Goal: Task Accomplishment & Management: Manage account settings

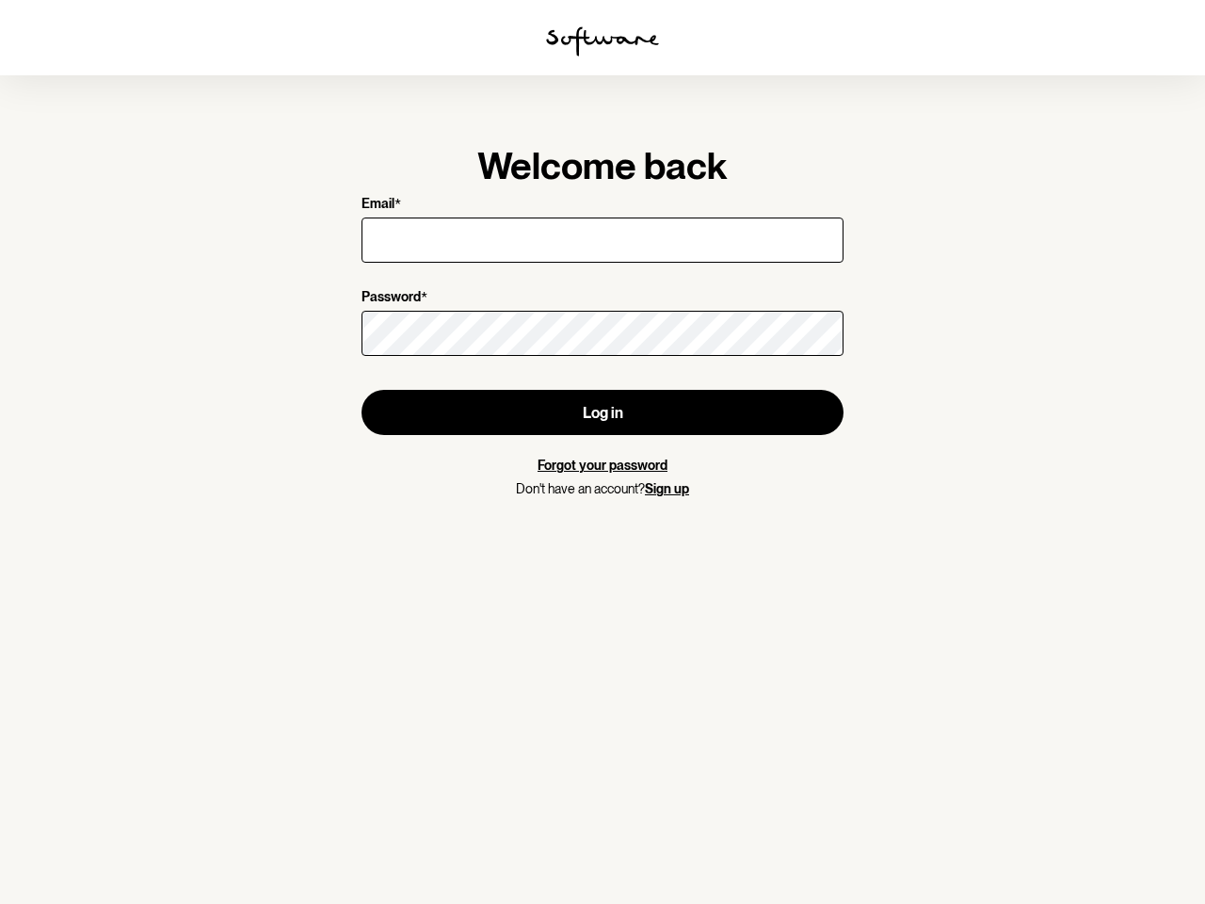
click at [603, 41] on img at bounding box center [602, 41] width 113 height 30
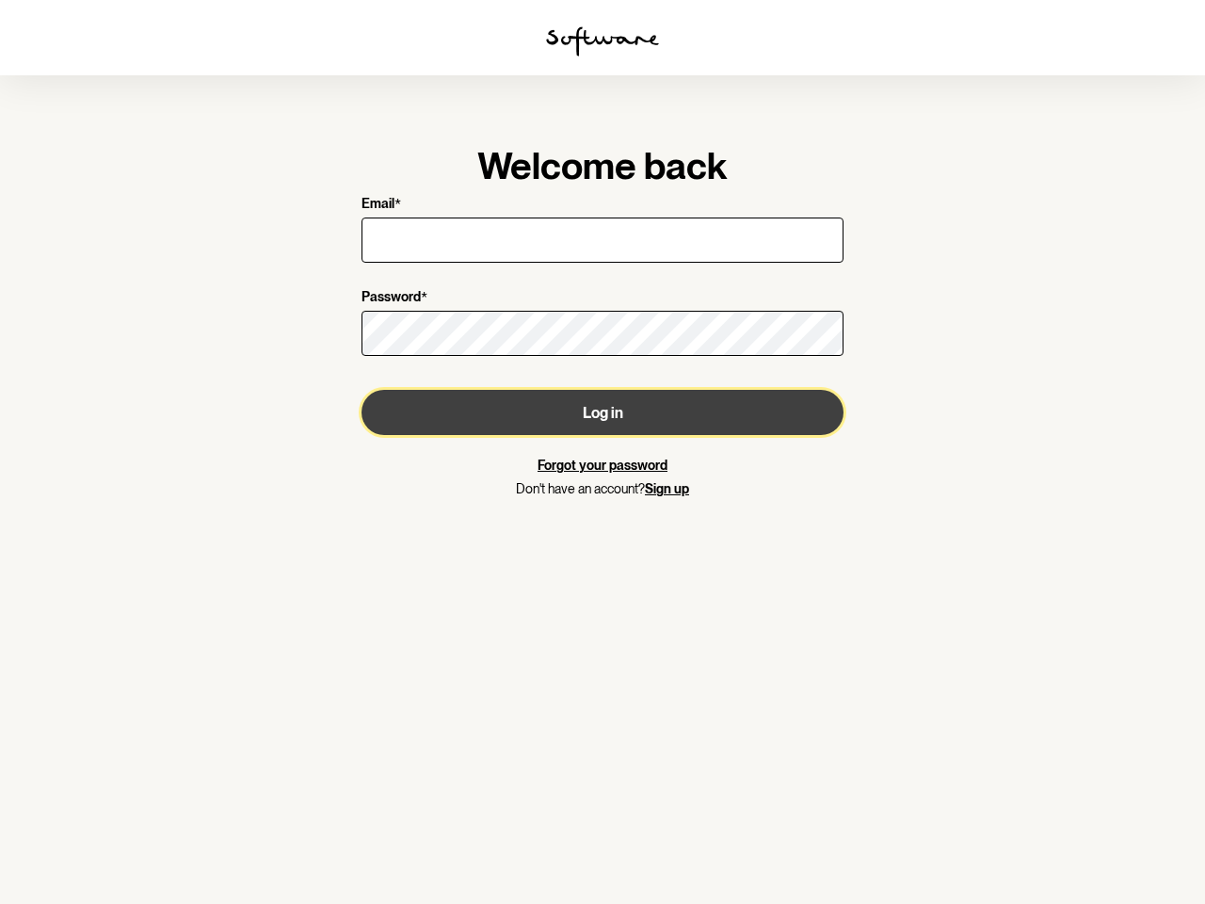
click at [603, 412] on button "Log in" at bounding box center [603, 412] width 482 height 45
